Goal: Find specific page/section: Find specific page/section

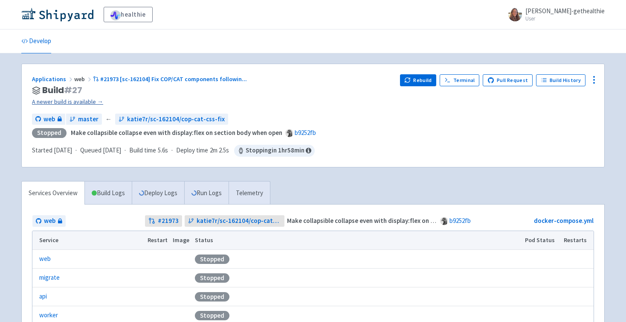
click at [74, 103] on link "A newer build is available →" at bounding box center [212, 102] width 361 height 10
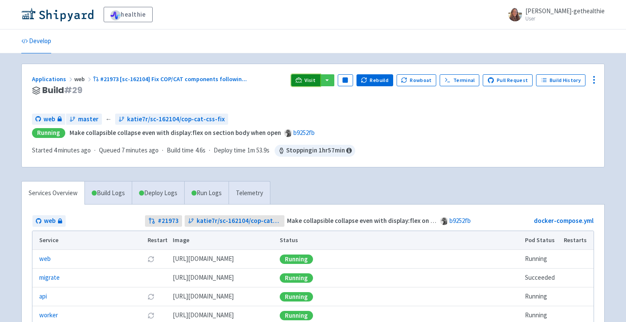
click at [311, 81] on span "Visit" at bounding box center [310, 80] width 11 height 7
